Goal: Information Seeking & Learning: Find specific fact

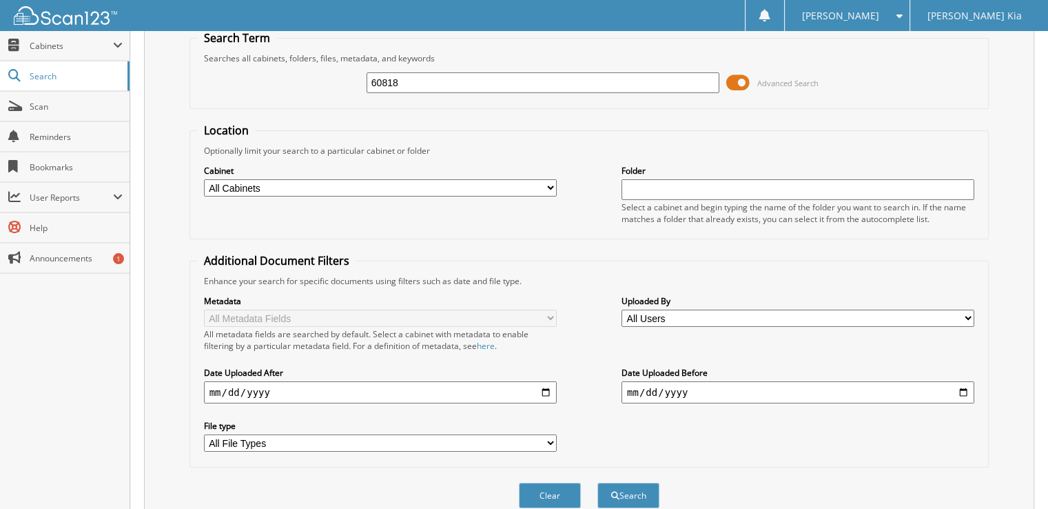
scroll to position [105, 0]
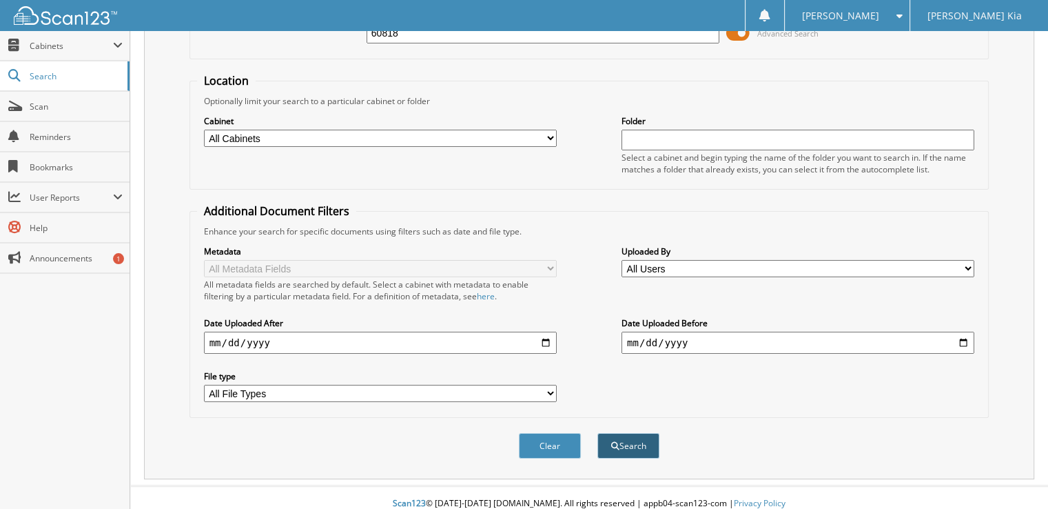
type input "60818"
click at [627, 442] on button "Search" at bounding box center [628, 445] width 62 height 25
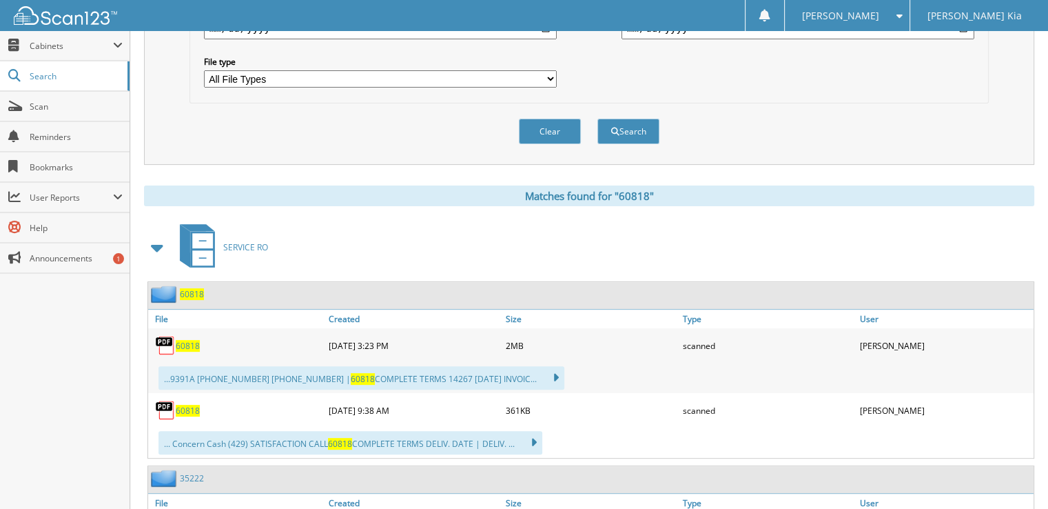
scroll to position [401, 0]
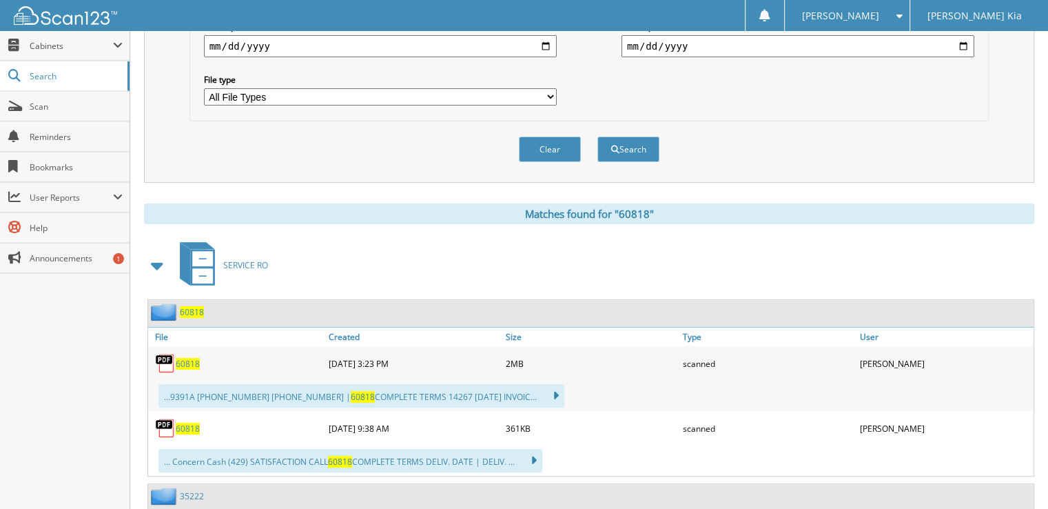
click at [185, 358] on span "60818" at bounding box center [188, 364] width 24 height 12
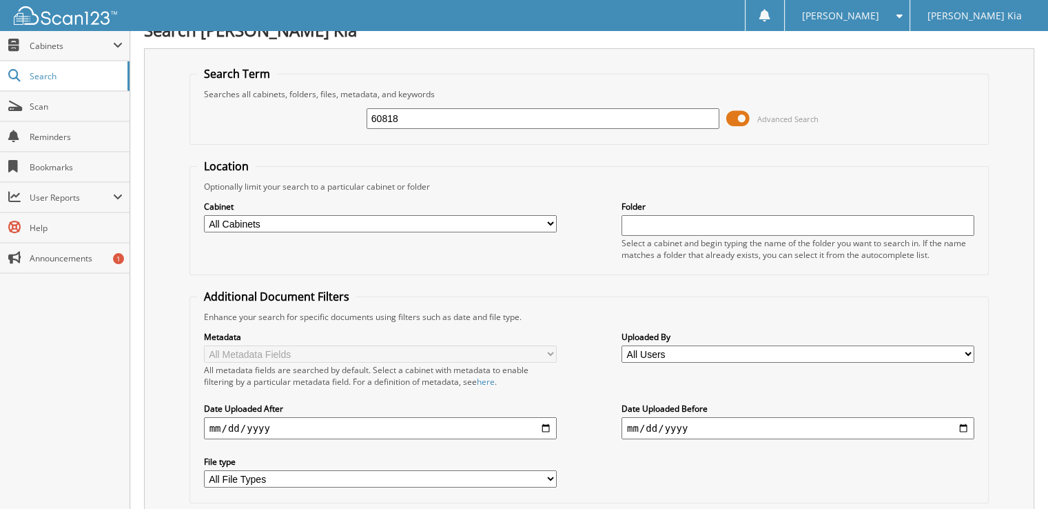
scroll to position [0, 0]
